Goal: Information Seeking & Learning: Learn about a topic

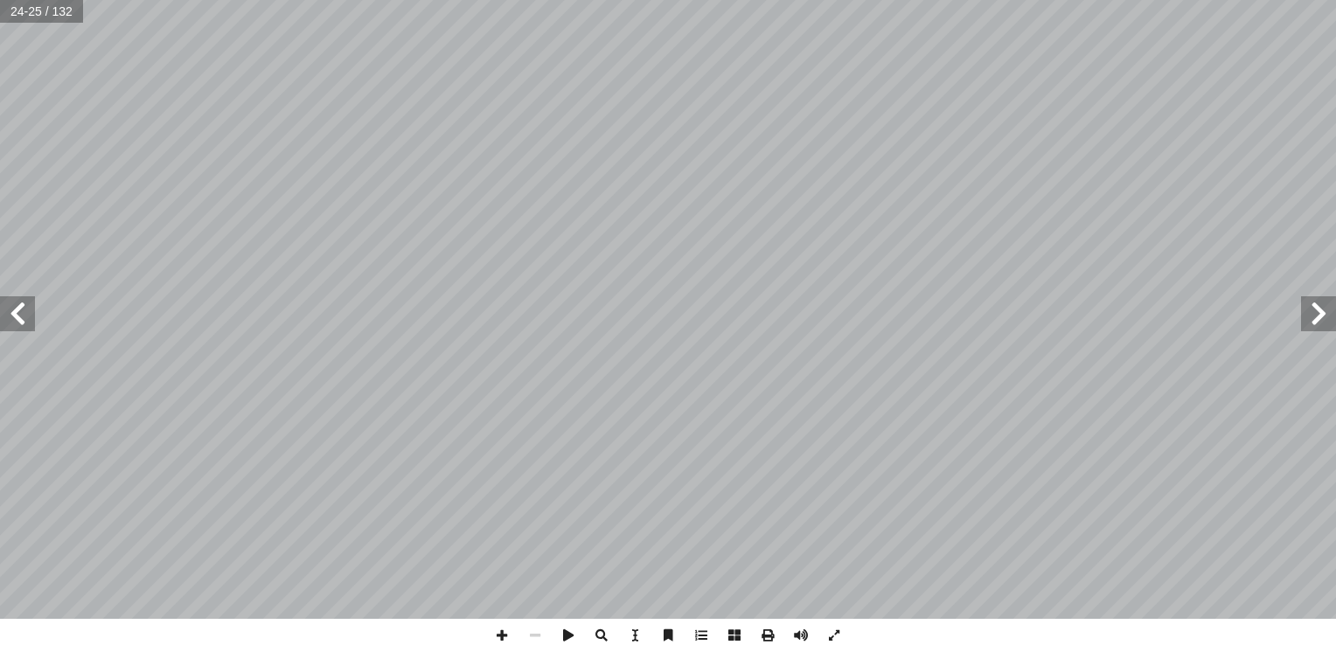
click at [31, 320] on span at bounding box center [17, 313] width 35 height 35
click at [42, 16] on input "text" at bounding box center [41, 11] width 83 height 23
type input "**"
